Goal: Task Accomplishment & Management: Use online tool/utility

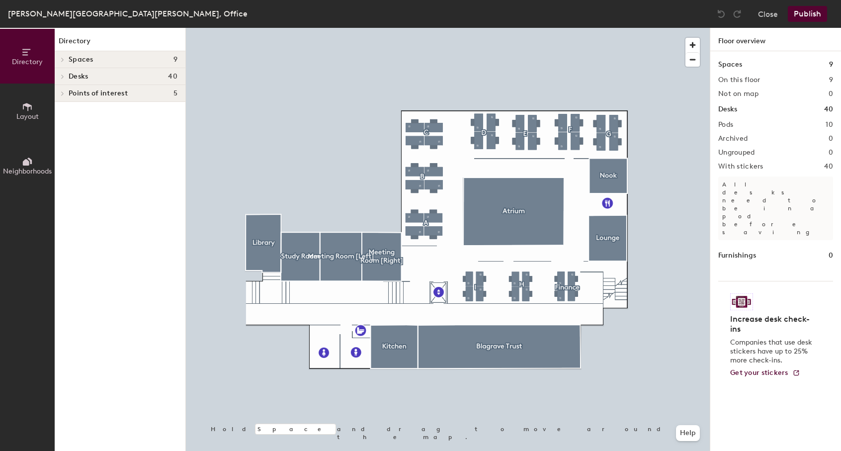
click at [480, 28] on div at bounding box center [448, 28] width 524 height 0
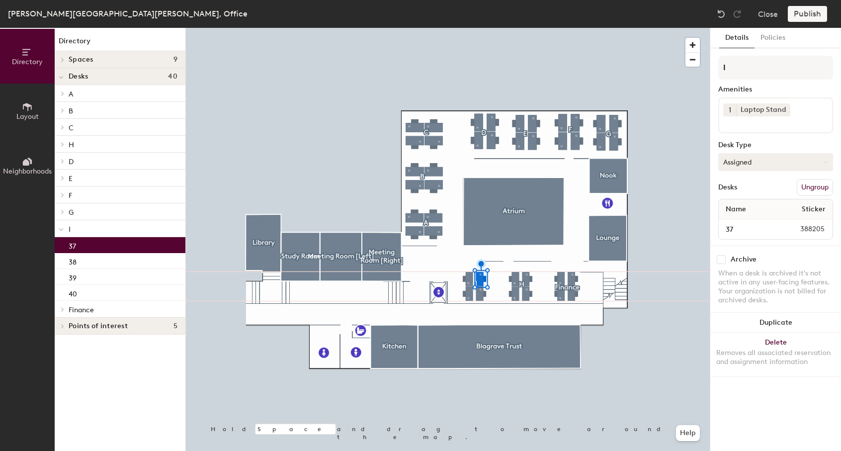
click at [766, 159] on button "Assigned" at bounding box center [775, 162] width 115 height 18
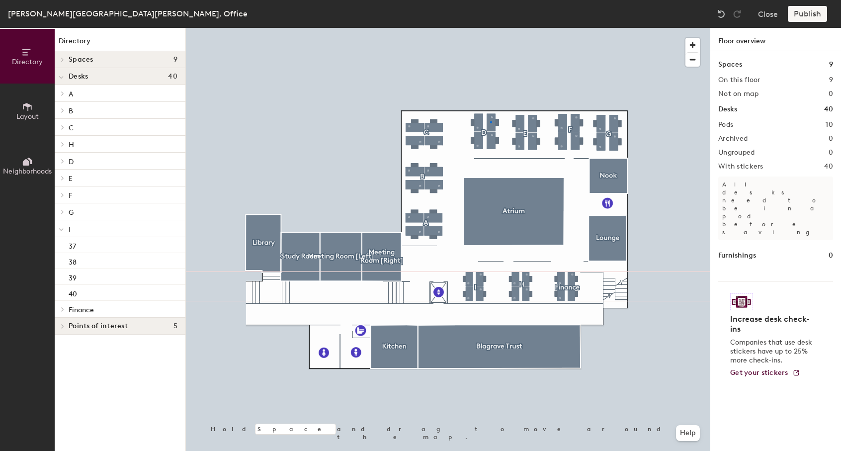
click at [490, 28] on div at bounding box center [448, 28] width 524 height 0
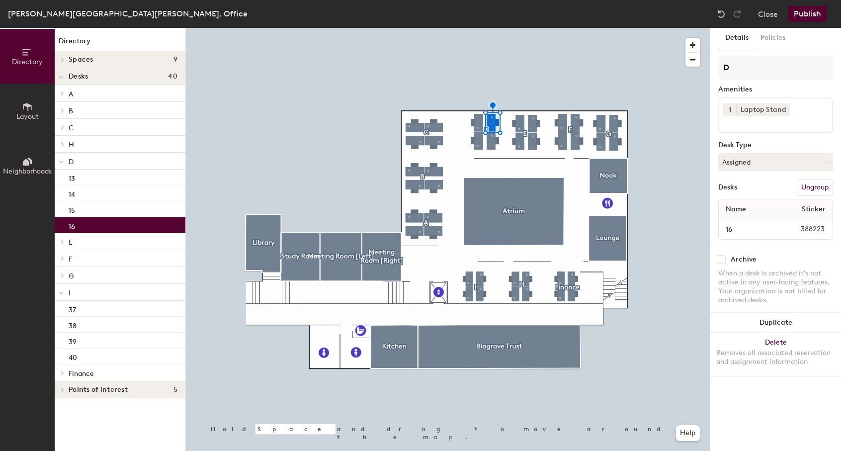
click at [657, 28] on div at bounding box center [448, 28] width 524 height 0
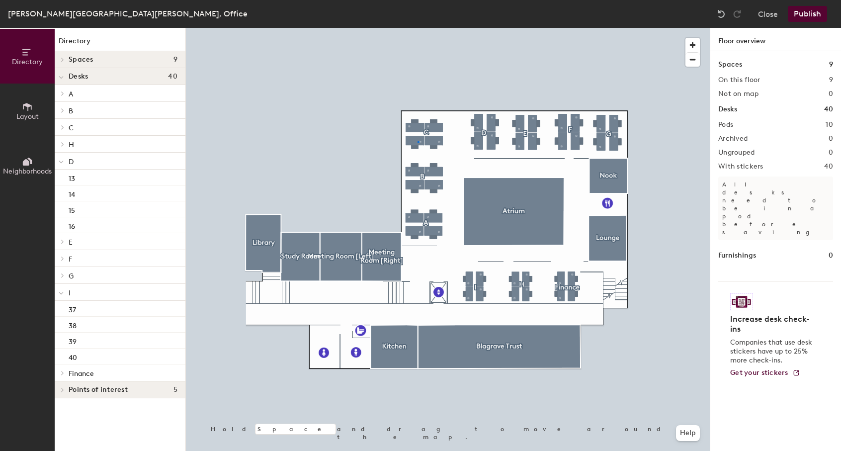
click at [418, 28] on div at bounding box center [448, 28] width 524 height 0
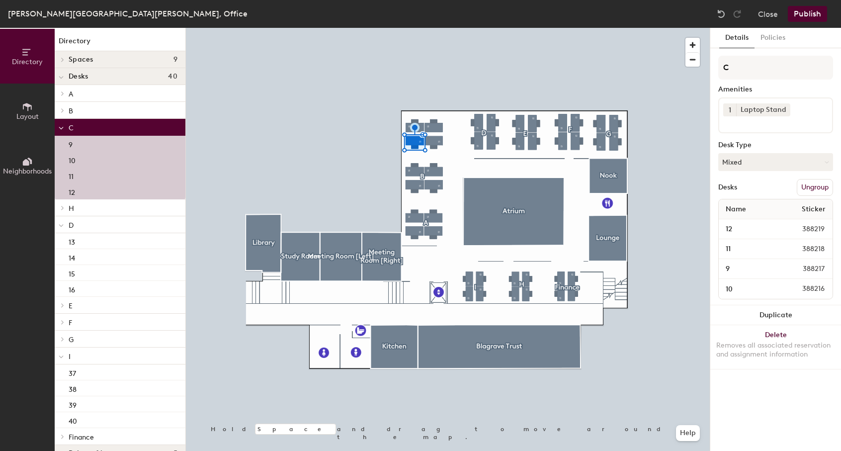
click at [444, 28] on div at bounding box center [448, 28] width 524 height 0
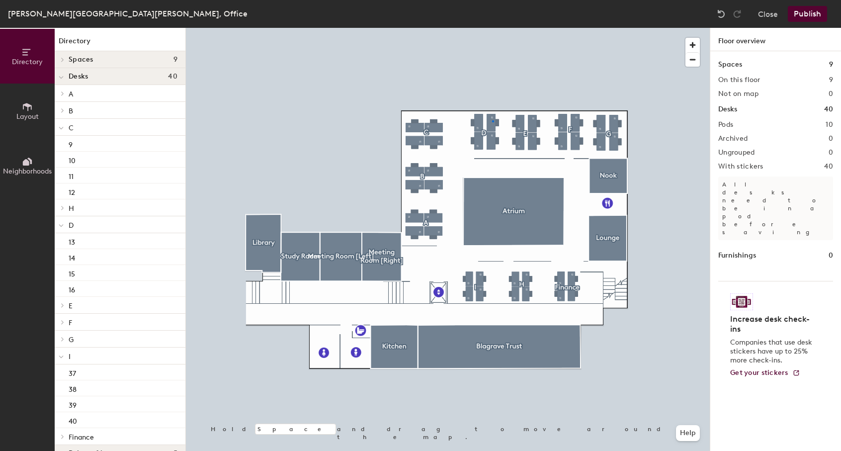
click at [492, 28] on div at bounding box center [448, 28] width 524 height 0
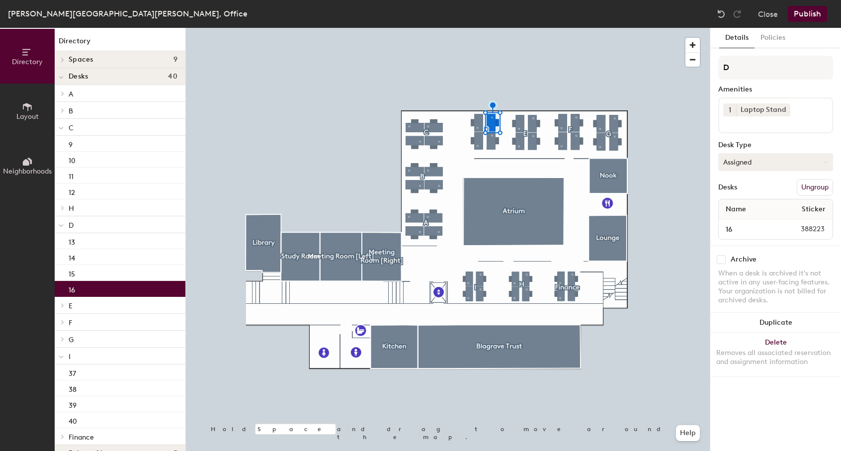
click at [745, 164] on button "Assigned" at bounding box center [775, 162] width 115 height 18
click at [748, 220] on div "Hoteled" at bounding box center [768, 222] width 99 height 15
click at [687, 28] on div at bounding box center [448, 28] width 524 height 0
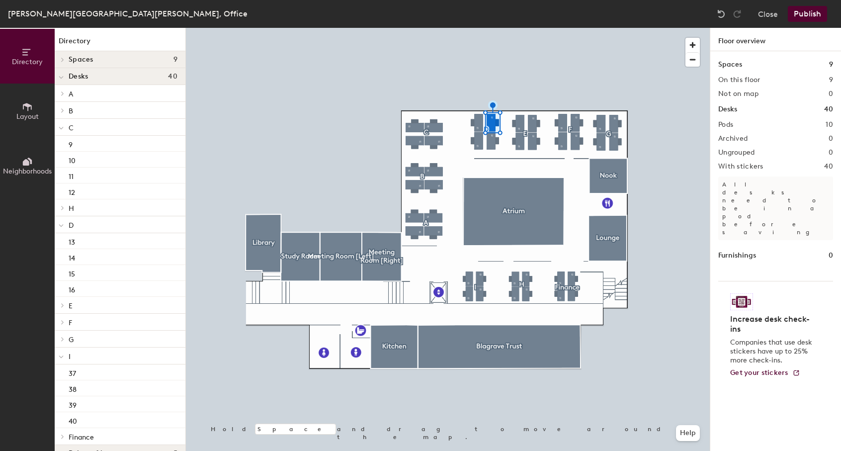
click at [493, 28] on div at bounding box center [448, 28] width 524 height 0
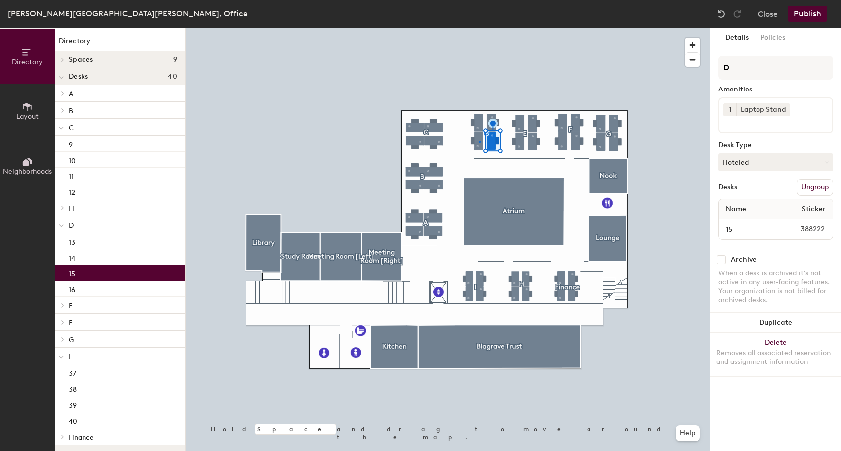
click at [479, 28] on div at bounding box center [448, 28] width 524 height 0
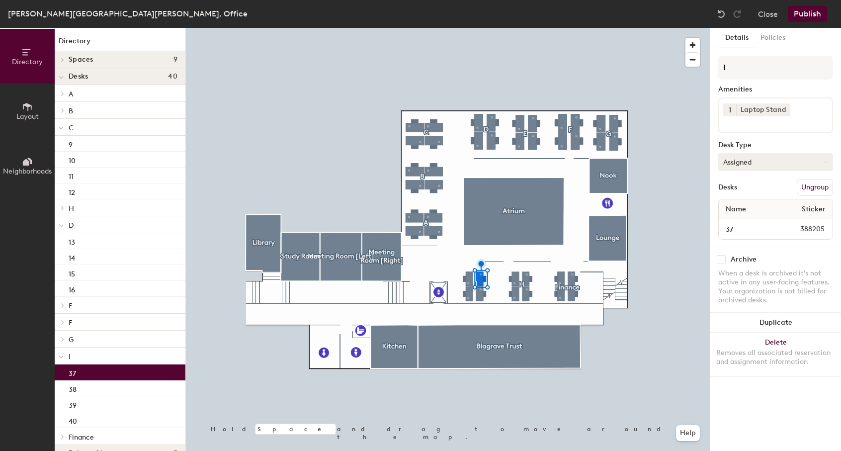
click at [746, 165] on button "Assigned" at bounding box center [775, 162] width 115 height 18
click at [755, 220] on div "Hoteled" at bounding box center [768, 222] width 99 height 15
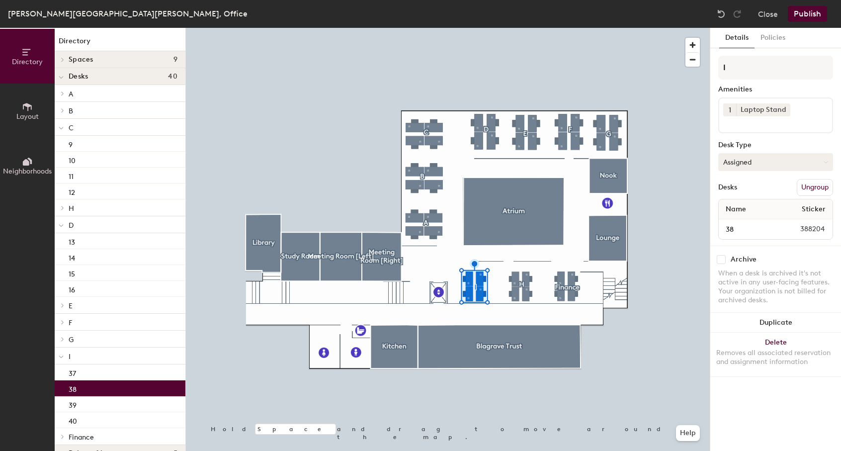
click at [728, 162] on button "Assigned" at bounding box center [775, 162] width 115 height 18
click at [741, 221] on div "Hoteled" at bounding box center [768, 222] width 99 height 15
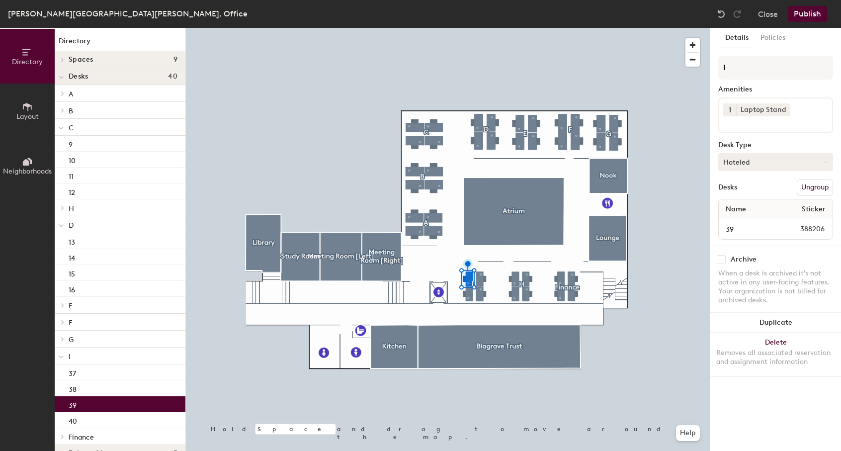
click at [752, 158] on button "Hoteled" at bounding box center [775, 162] width 115 height 18
click at [685, 28] on div at bounding box center [448, 28] width 524 height 0
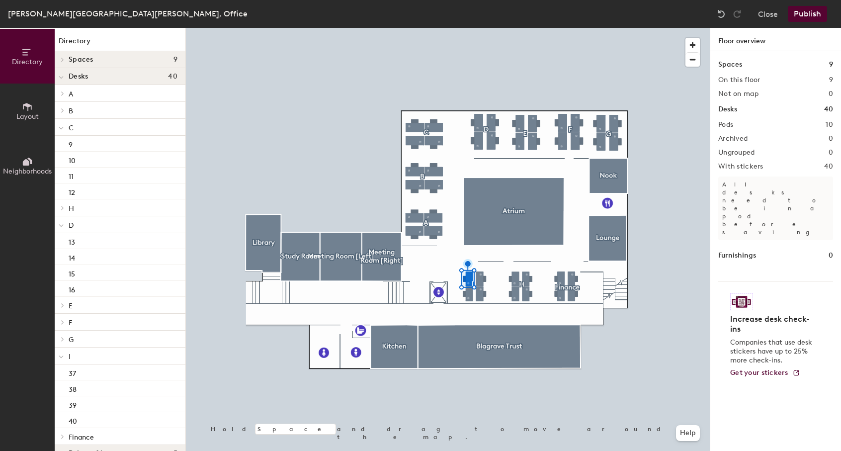
click at [471, 28] on div at bounding box center [448, 28] width 524 height 0
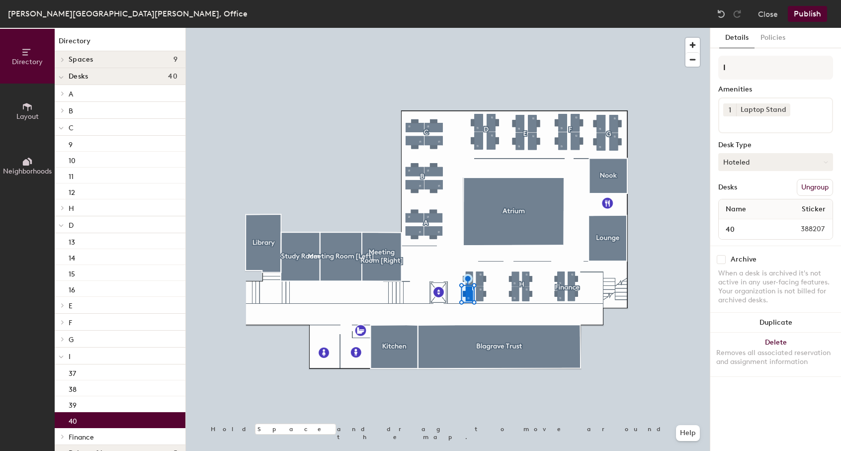
click at [686, 28] on div at bounding box center [448, 28] width 524 height 0
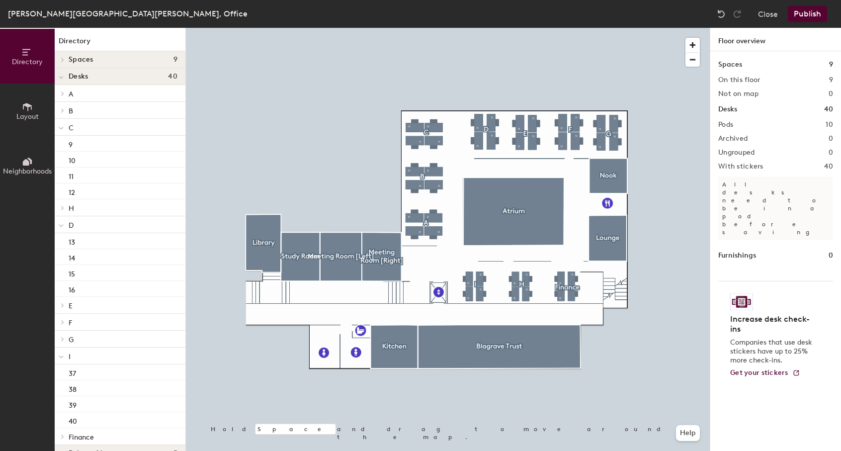
click at [813, 16] on button "Publish" at bounding box center [807, 14] width 39 height 16
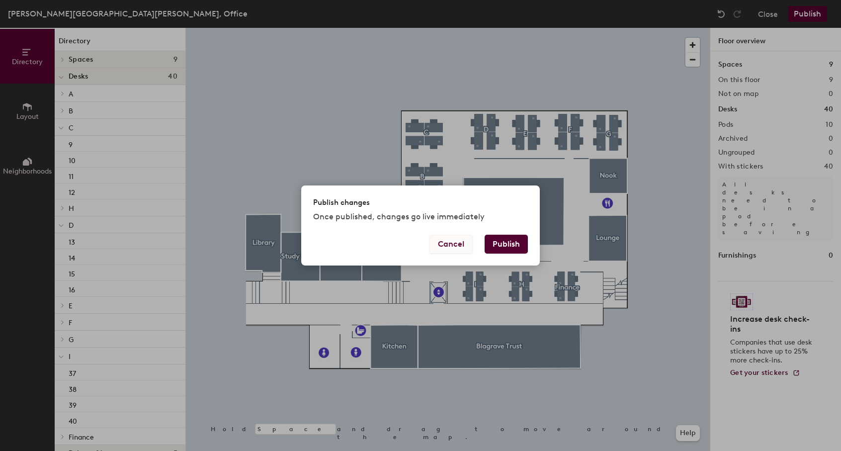
click at [447, 240] on button "Cancel" at bounding box center [450, 244] width 43 height 19
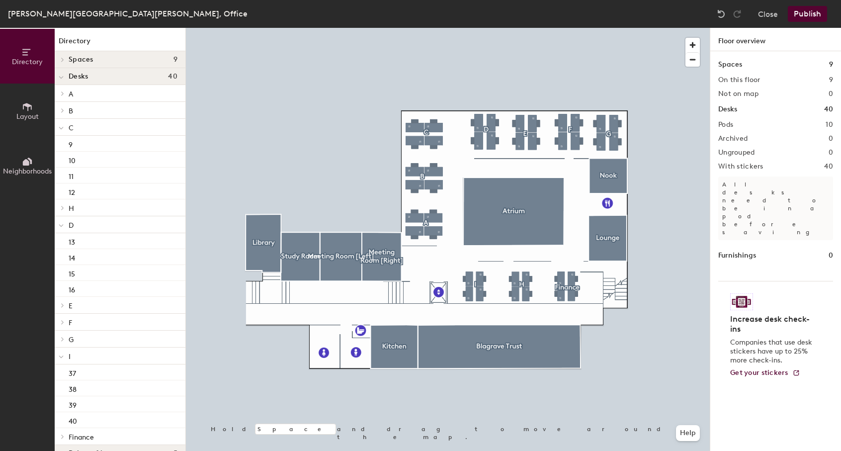
click at [492, 28] on div at bounding box center [448, 28] width 524 height 0
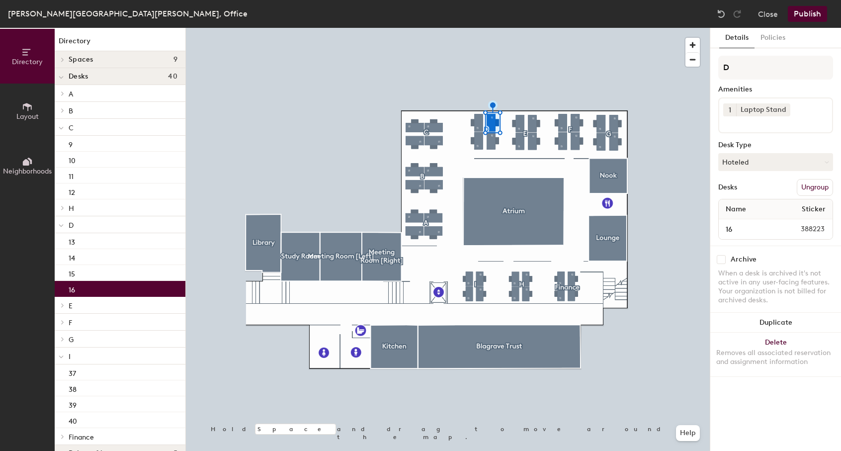
click at [819, 18] on button "Publish" at bounding box center [807, 14] width 39 height 16
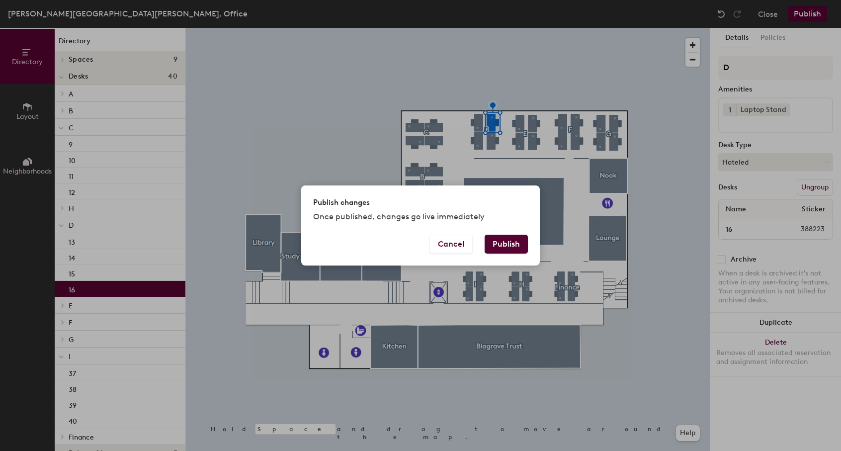
click at [496, 243] on button "Publish" at bounding box center [506, 244] width 43 height 19
